Goal: Information Seeking & Learning: Understand process/instructions

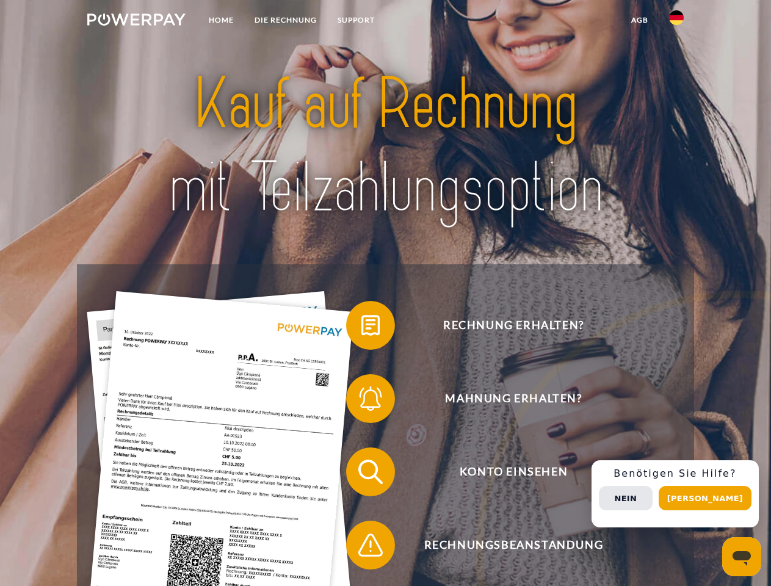
click at [136, 21] on img at bounding box center [136, 19] width 98 height 12
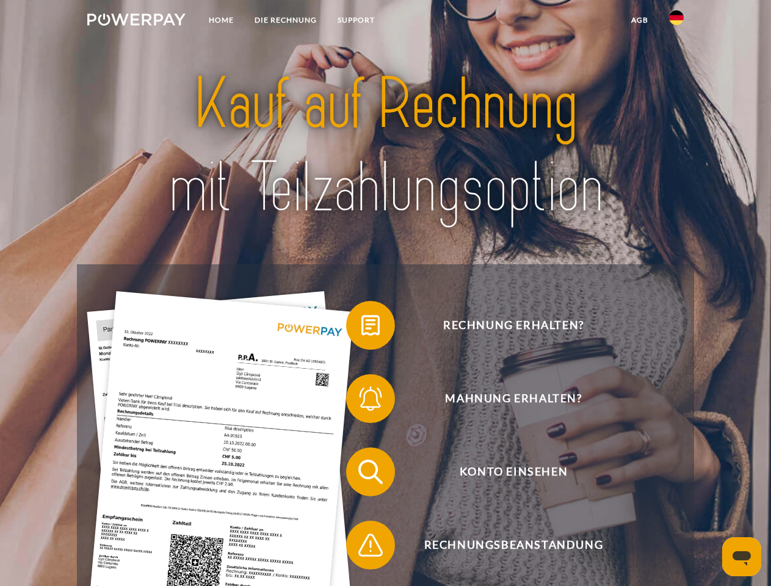
click at [676, 21] on img at bounding box center [676, 17] width 15 height 15
click at [639, 20] on link "agb" at bounding box center [639, 20] width 38 height 22
click at [361, 328] on span at bounding box center [352, 325] width 61 height 61
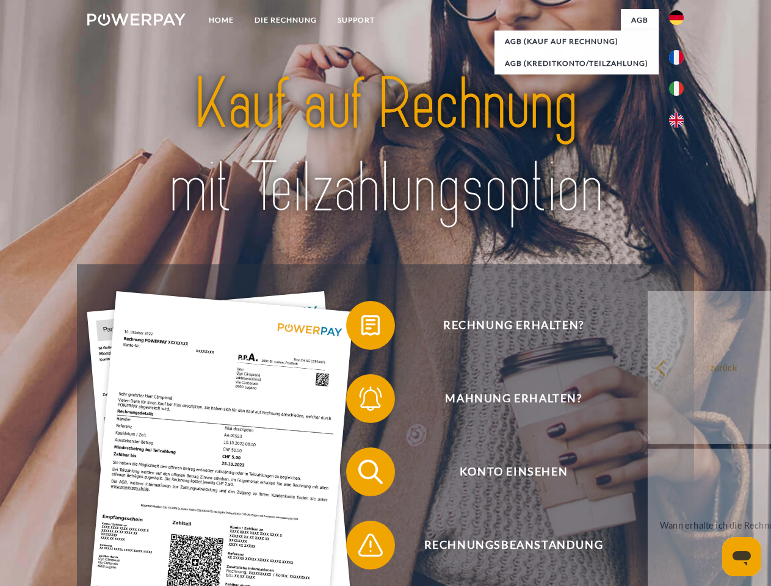
click at [361, 401] on div "Rechnung erhalten? Mahnung erhalten? Konto einsehen" at bounding box center [385, 508] width 616 height 488
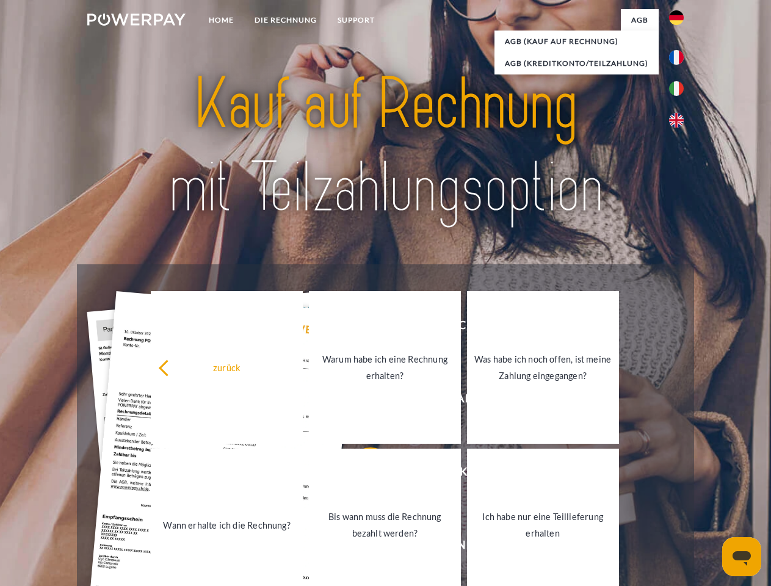
click at [361, 474] on link "Bis wann muss die Rechnung bezahlt werden?" at bounding box center [385, 524] width 152 height 153
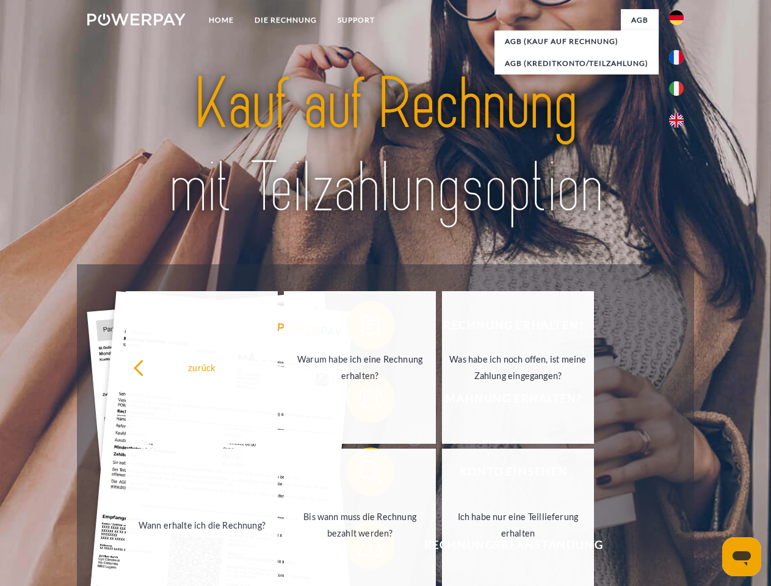
click at [361, 547] on span at bounding box center [352, 544] width 61 height 61
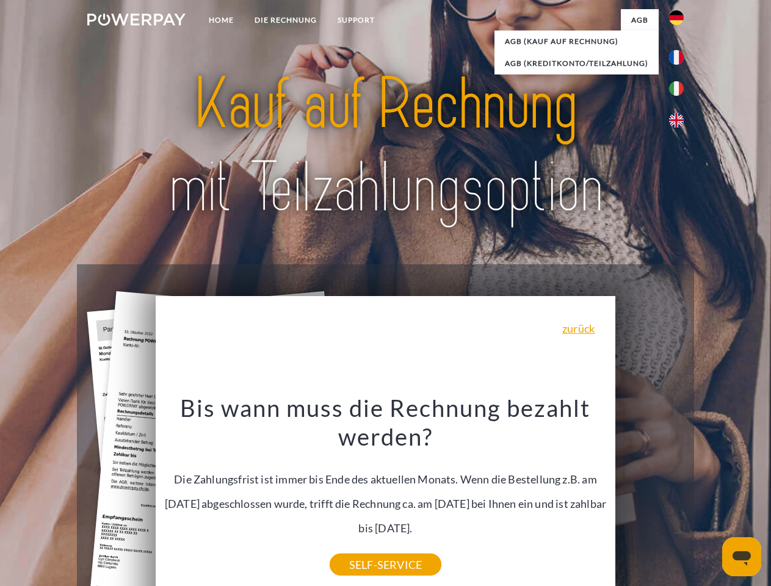
click at [679, 494] on div "Rechnung erhalten? Mahnung erhalten? Konto einsehen" at bounding box center [385, 508] width 616 height 488
click at [649, 496] on span "Konto einsehen" at bounding box center [513, 471] width 299 height 49
click at [709, 498] on header "Home DIE RECHNUNG SUPPORT" at bounding box center [385, 421] width 771 height 843
